Goal: Navigation & Orientation: Understand site structure

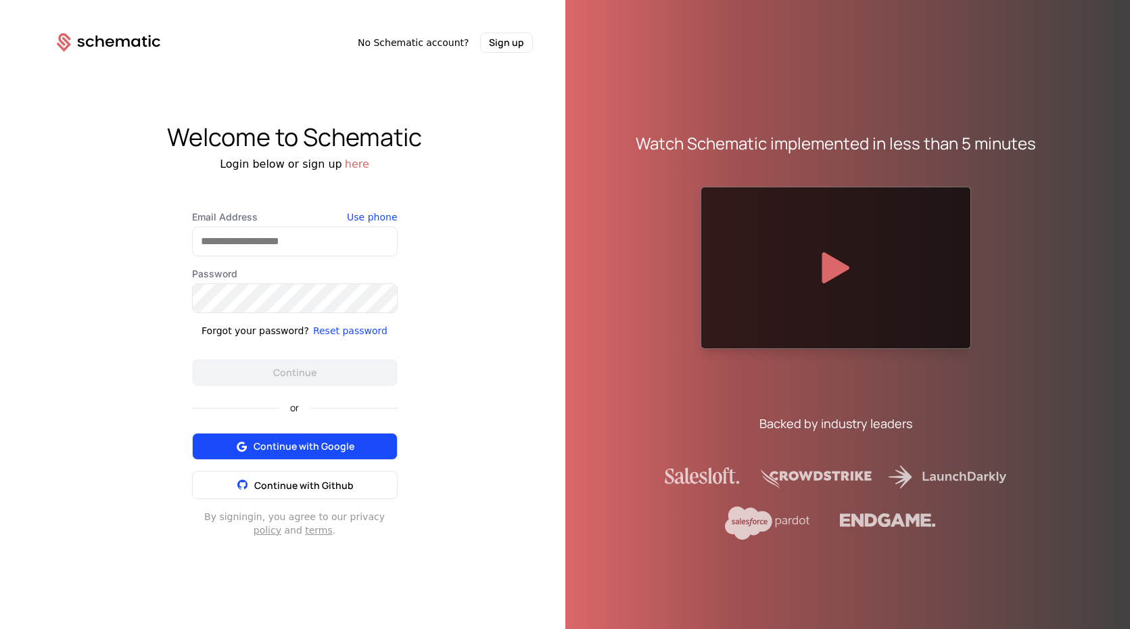
click at [298, 444] on span "Continue with Google" at bounding box center [304, 447] width 101 height 14
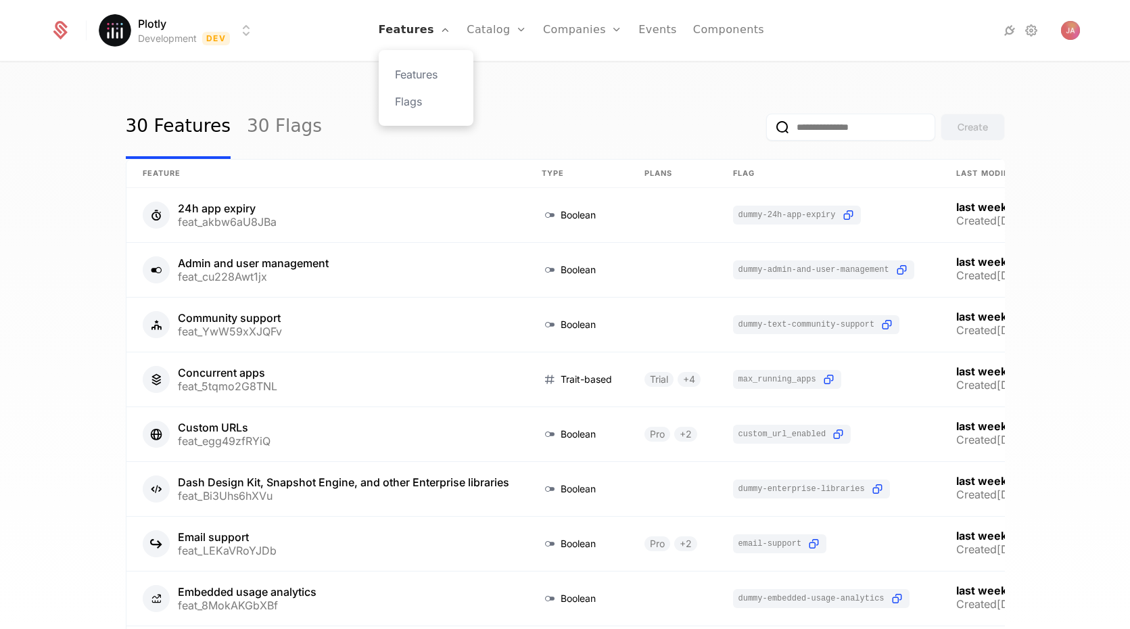
click at [444, 32] on icon "Main" at bounding box center [445, 29] width 11 height 11
click at [508, 97] on link "Add Ons" at bounding box center [518, 101] width 70 height 16
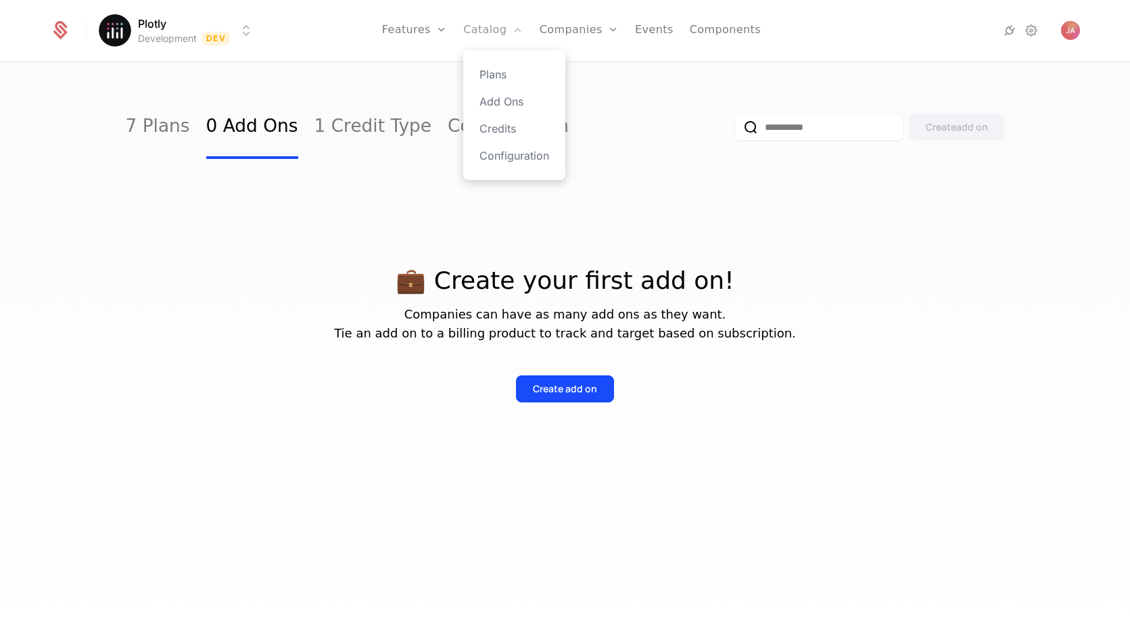
click at [514, 40] on link "Catalog" at bounding box center [493, 30] width 60 height 61
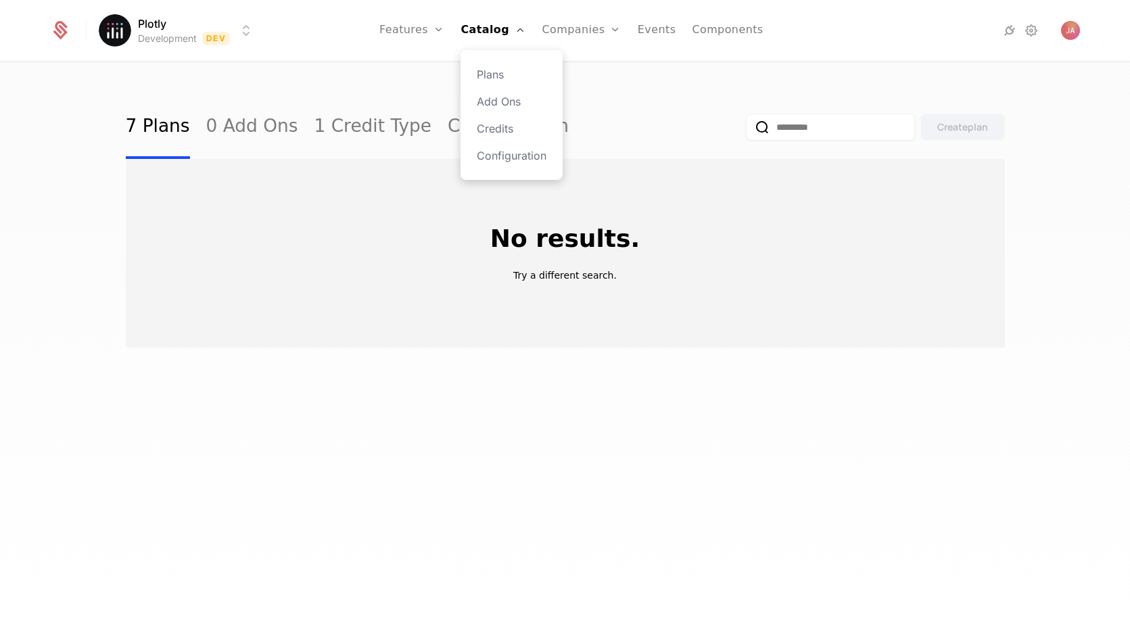
click at [495, 83] on div "Plans Add Ons Credits Configuration" at bounding box center [512, 115] width 102 height 130
click at [496, 79] on link "Plans" at bounding box center [512, 74] width 70 height 16
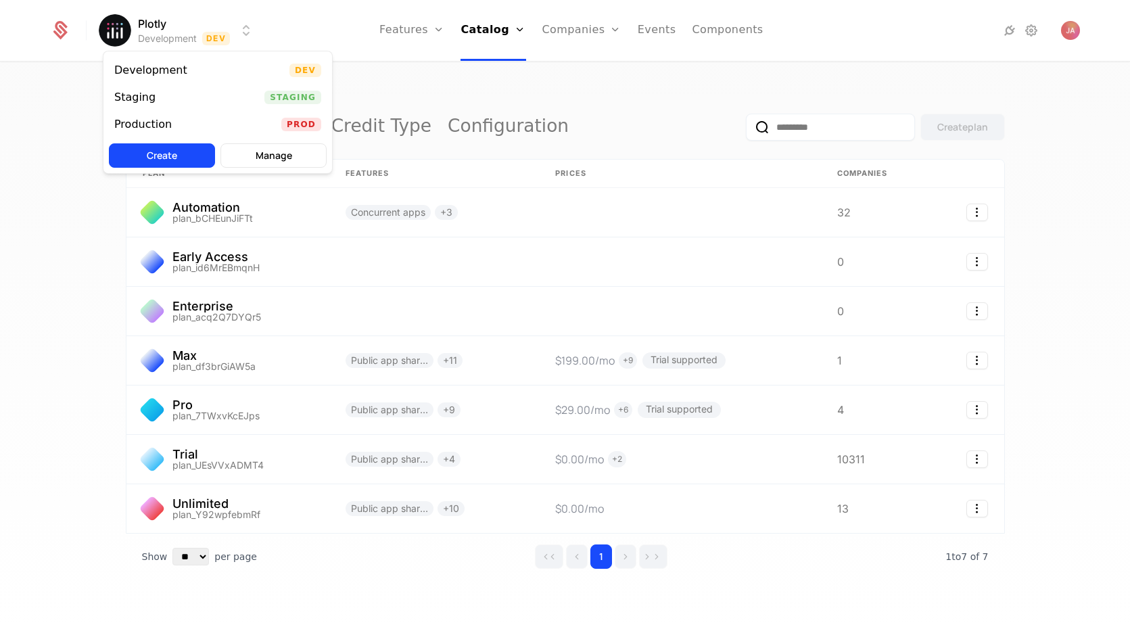
click at [154, 18] on html "Plotly Development Dev Features Features Flags Catalog Plans Add Ons Credits Co…" at bounding box center [565, 314] width 1130 height 629
click at [137, 120] on div "Production" at bounding box center [142, 124] width 57 height 11
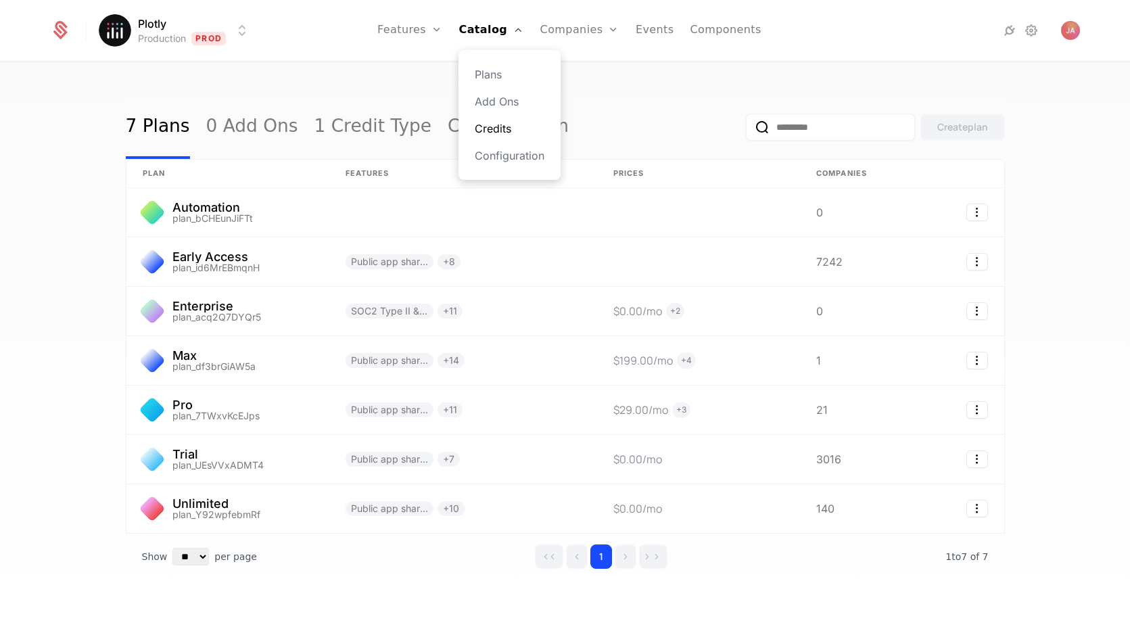
click at [506, 132] on link "Credits" at bounding box center [510, 128] width 70 height 16
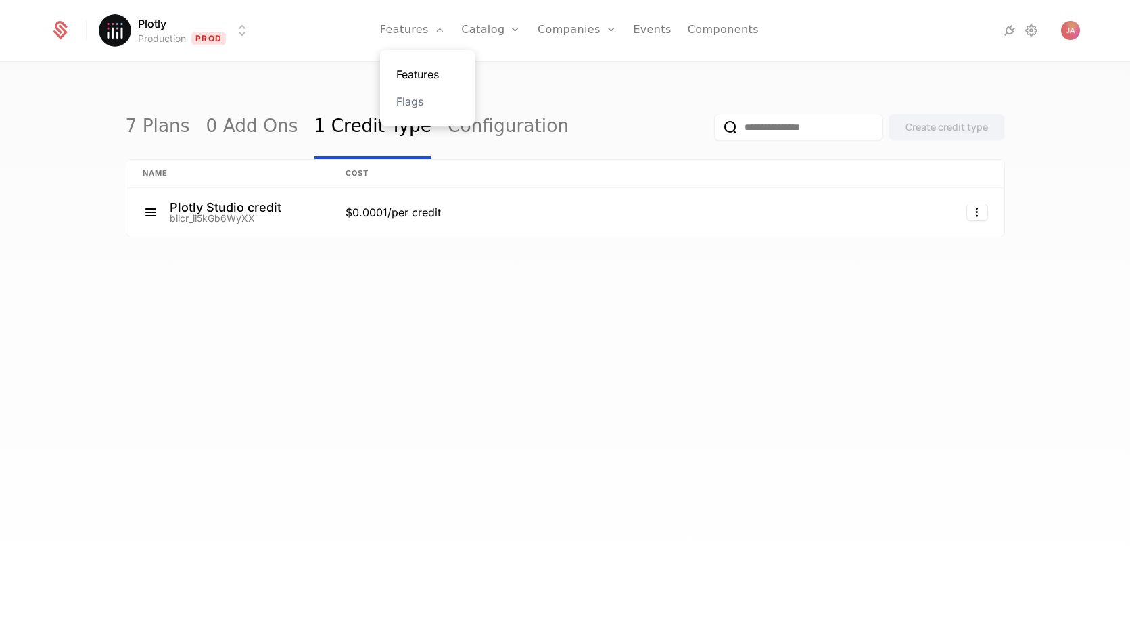
click at [436, 74] on link "Features" at bounding box center [427, 74] width 62 height 16
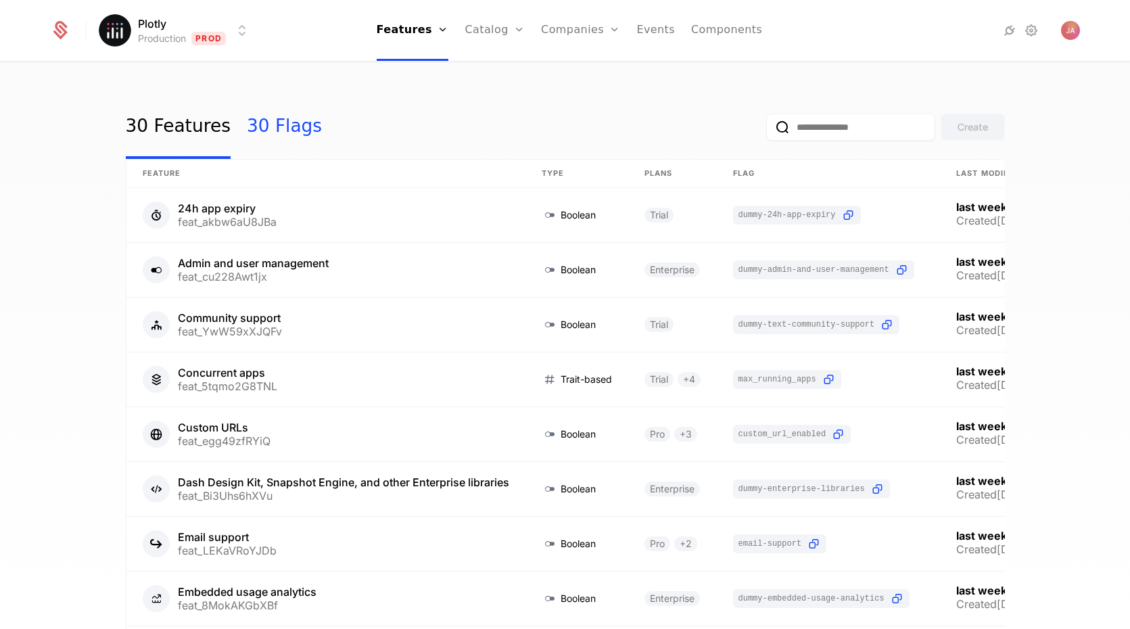
click at [292, 126] on link "30 Flags" at bounding box center [284, 127] width 75 height 64
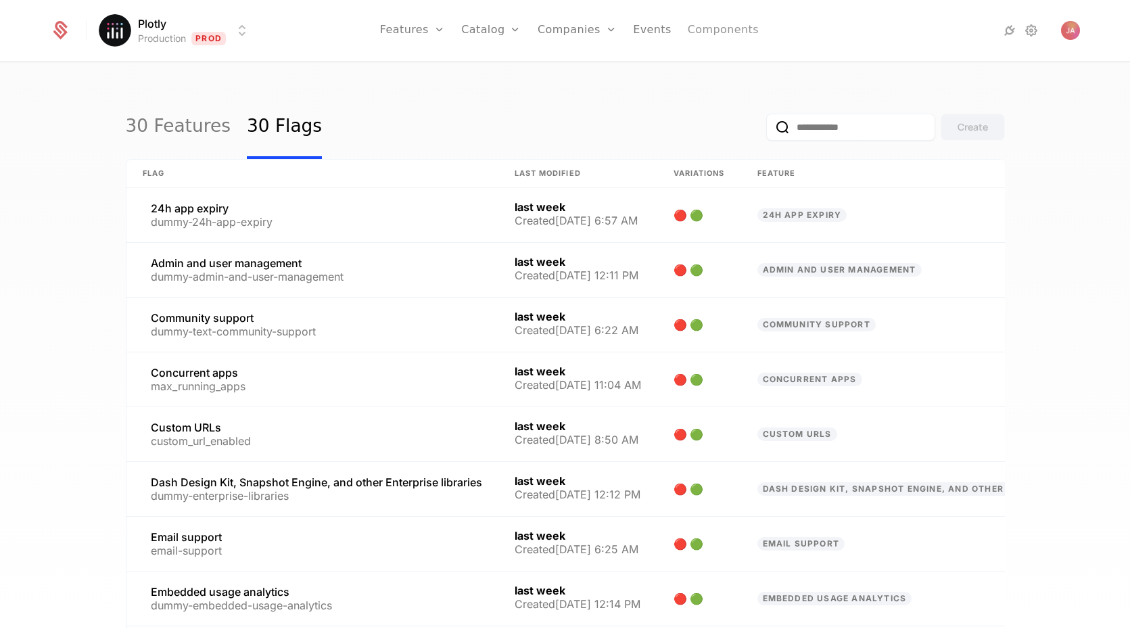
click at [701, 30] on link "Components" at bounding box center [723, 30] width 71 height 61
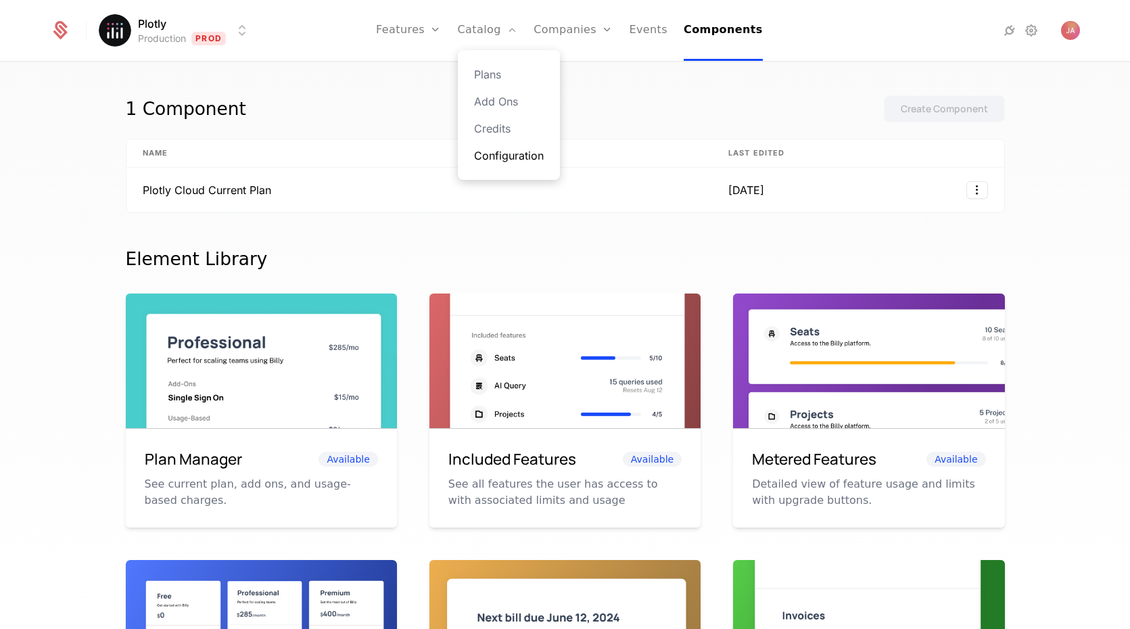
click at [504, 160] on link "Configuration" at bounding box center [509, 155] width 70 height 16
